Goal: Navigation & Orientation: Go to known website

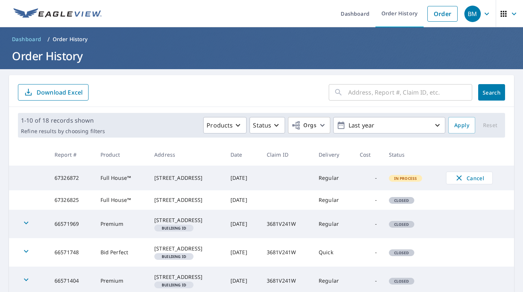
click at [167, 180] on div "4620 W 44th St Stillwater, OK 74074" at bounding box center [186, 177] width 64 height 7
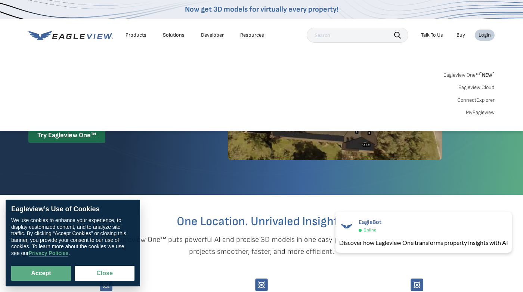
scroll to position [47, 0]
